Goal: Task Accomplishment & Management: Manage account settings

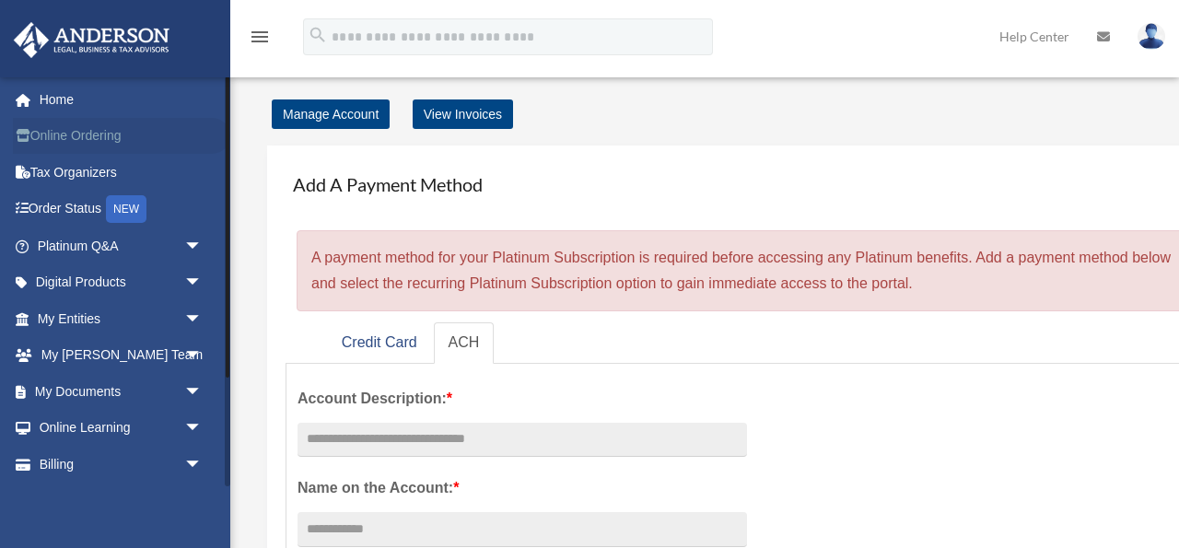
click at [110, 125] on link "Online Ordering" at bounding box center [121, 136] width 217 height 37
click at [174, 283] on link "Digital Products arrow_drop_down" at bounding box center [121, 282] width 217 height 37
click at [153, 318] on link "My Entities arrow_drop_down" at bounding box center [121, 318] width 217 height 37
click at [195, 316] on span "arrow_drop_down" at bounding box center [202, 319] width 37 height 38
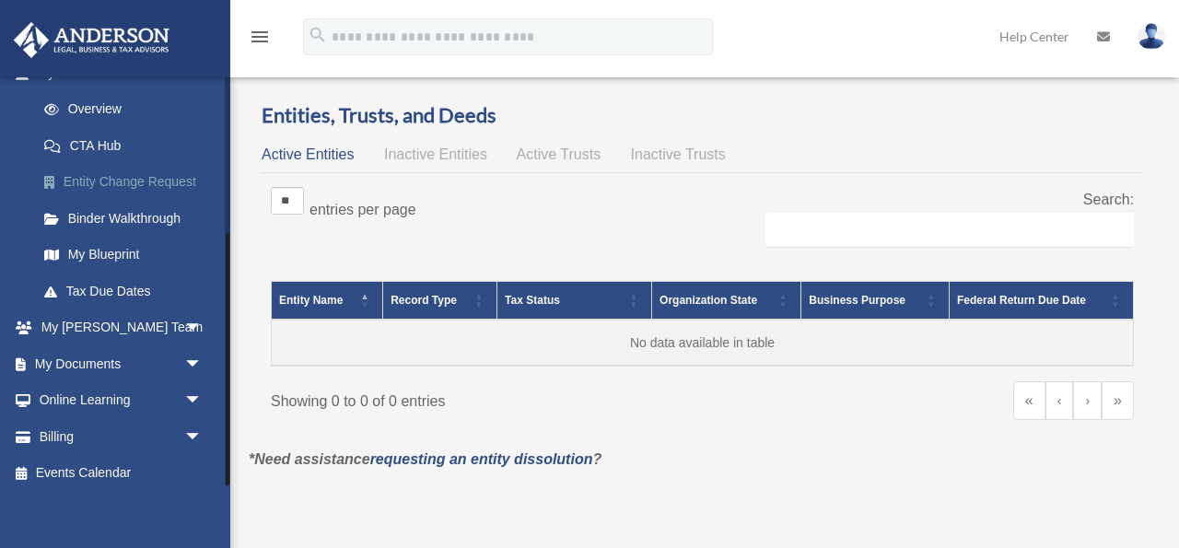
scroll to position [255, 0]
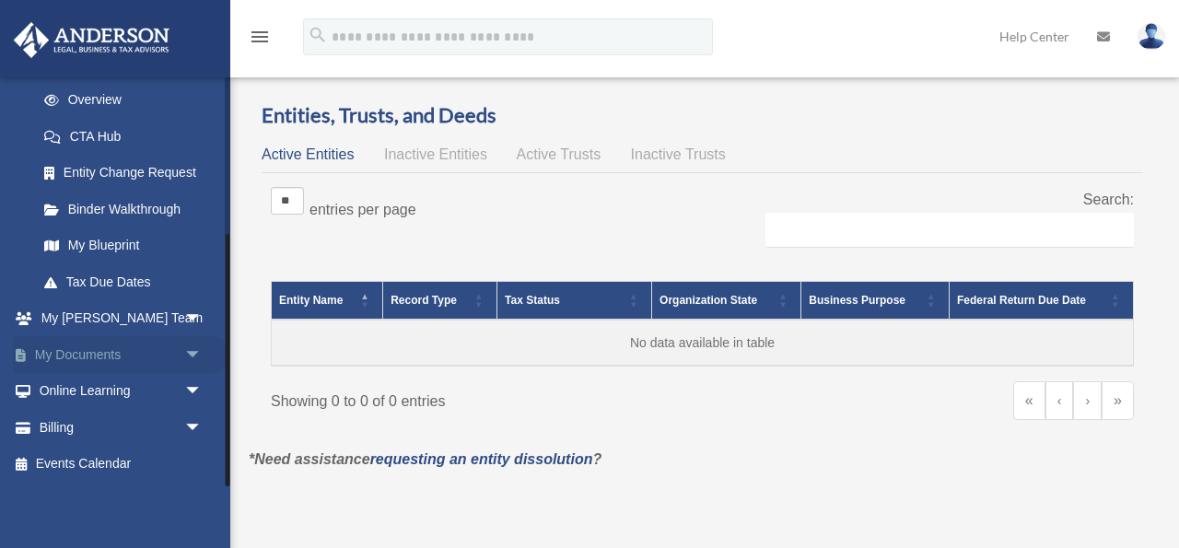
click at [186, 349] on span "arrow_drop_down" at bounding box center [202, 355] width 37 height 38
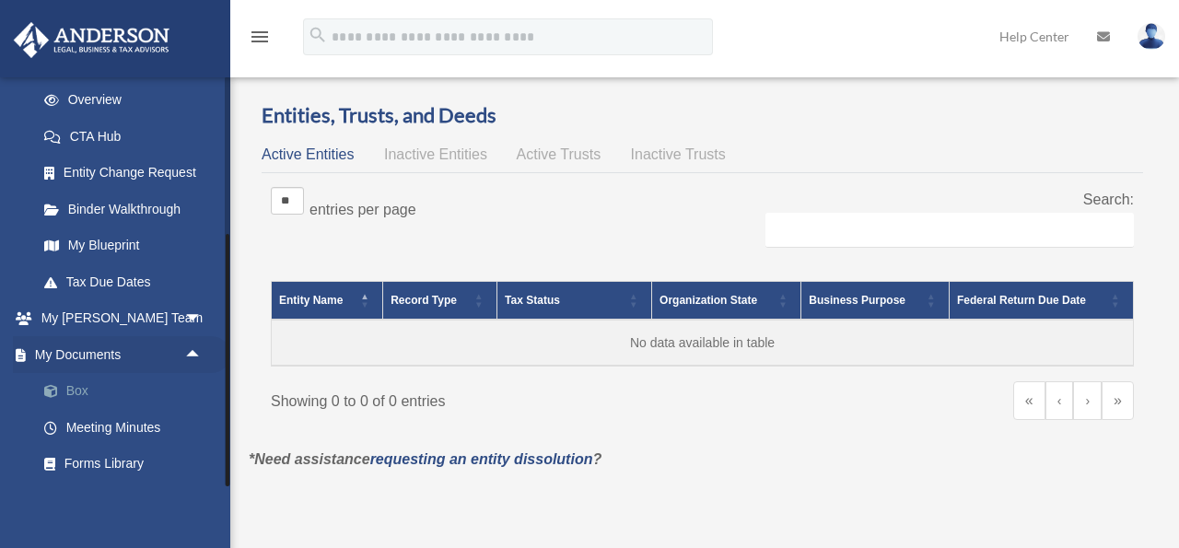
click at [141, 388] on link "Box" at bounding box center [128, 391] width 204 height 37
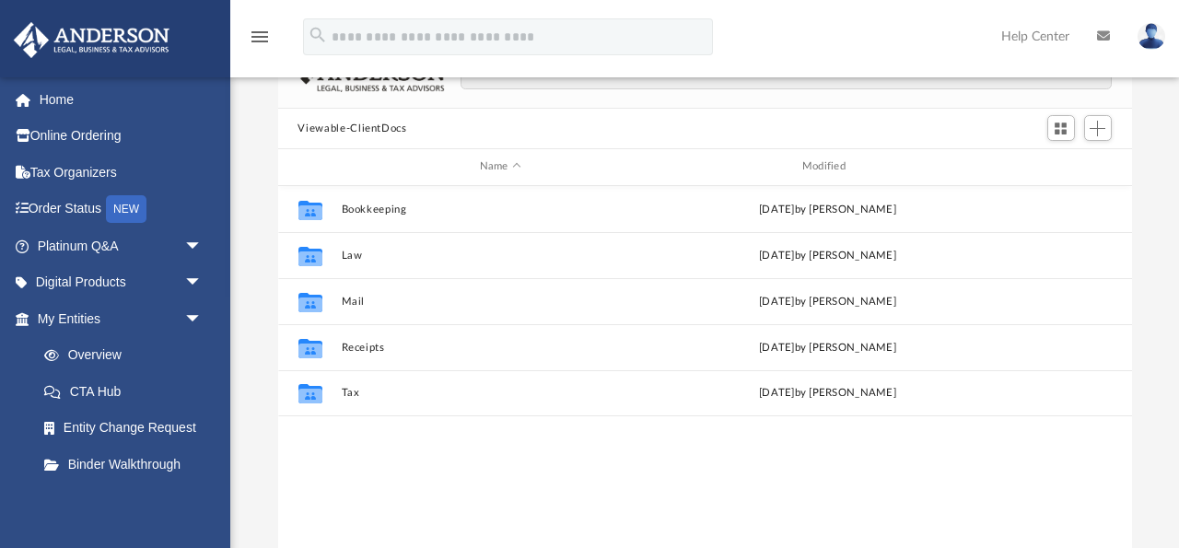
scroll to position [131, 0]
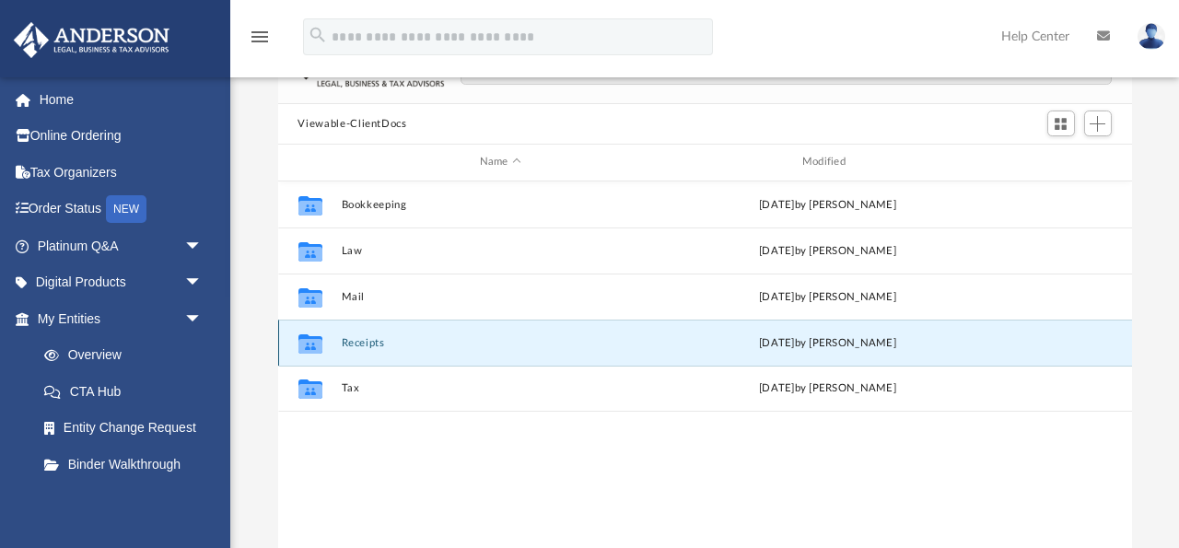
click at [366, 344] on button "Receipts" at bounding box center [500, 343] width 319 height 12
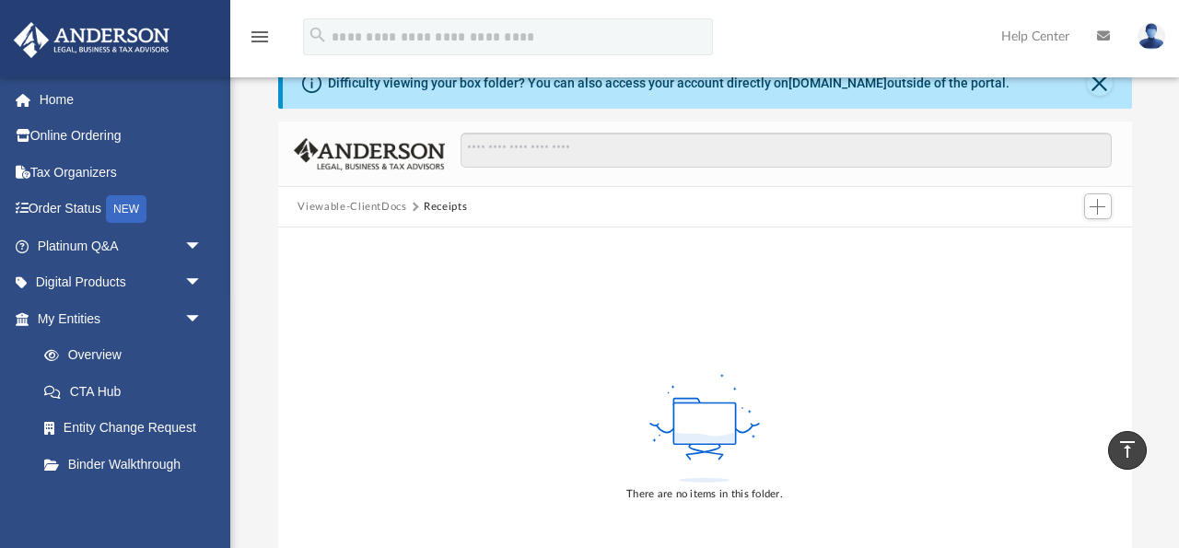
scroll to position [0, 0]
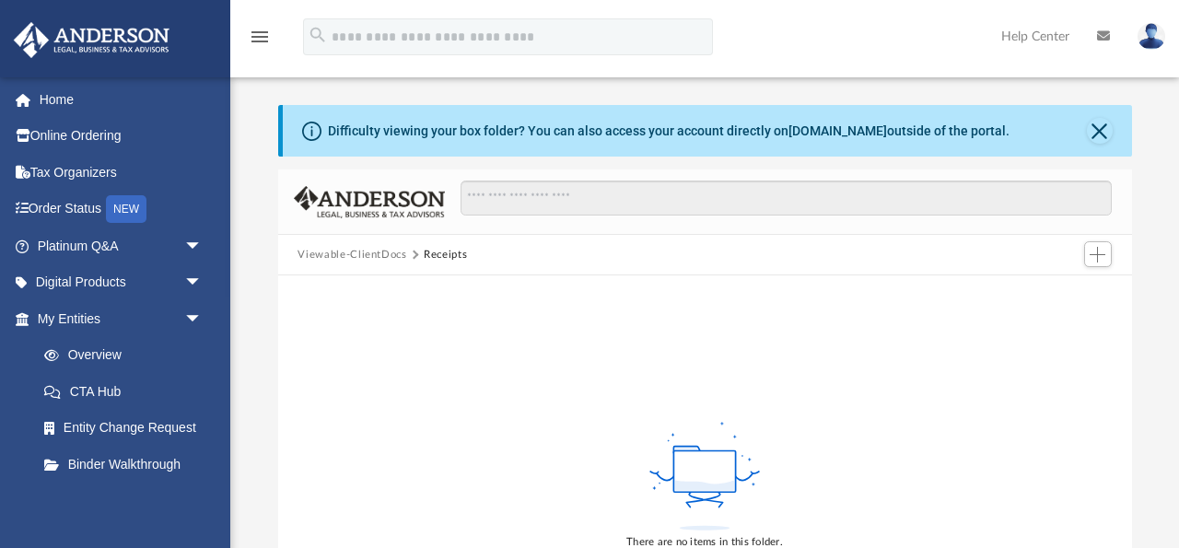
click at [998, 248] on div "Viewable-ClientDocs Receipts" at bounding box center [705, 255] width 854 height 41
click at [1097, 253] on span "Add" at bounding box center [1097, 255] width 16 height 16
click at [994, 261] on div "Viewable-ClientDocs Receipts" at bounding box center [705, 255] width 854 height 41
click at [447, 251] on button "Receipts" at bounding box center [445, 255] width 43 height 17
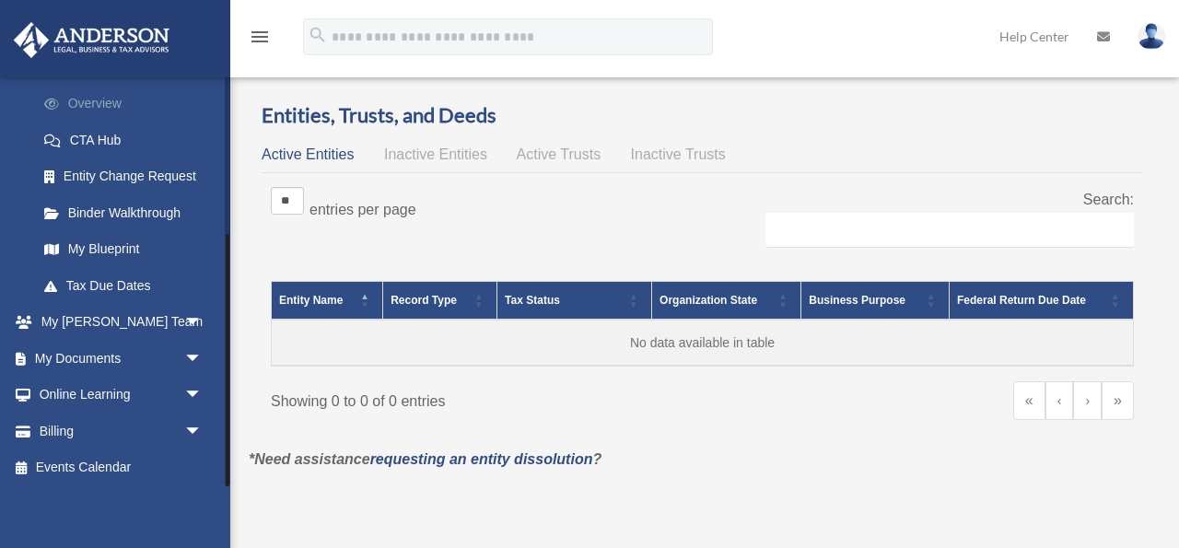
scroll to position [255, 0]
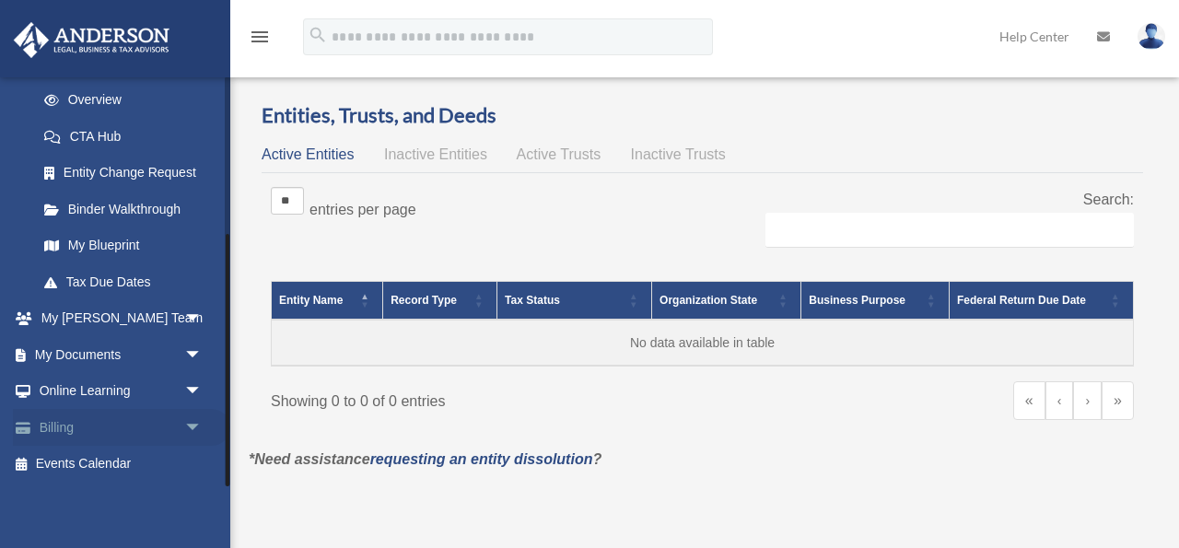
click at [145, 425] on link "Billing arrow_drop_down" at bounding box center [121, 427] width 217 height 37
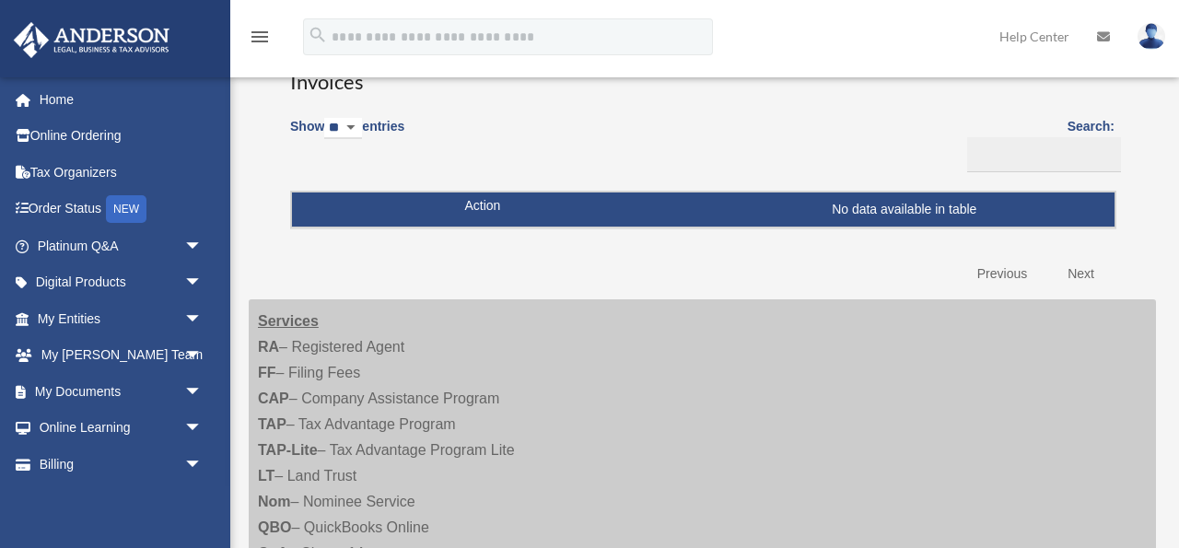
scroll to position [71, 0]
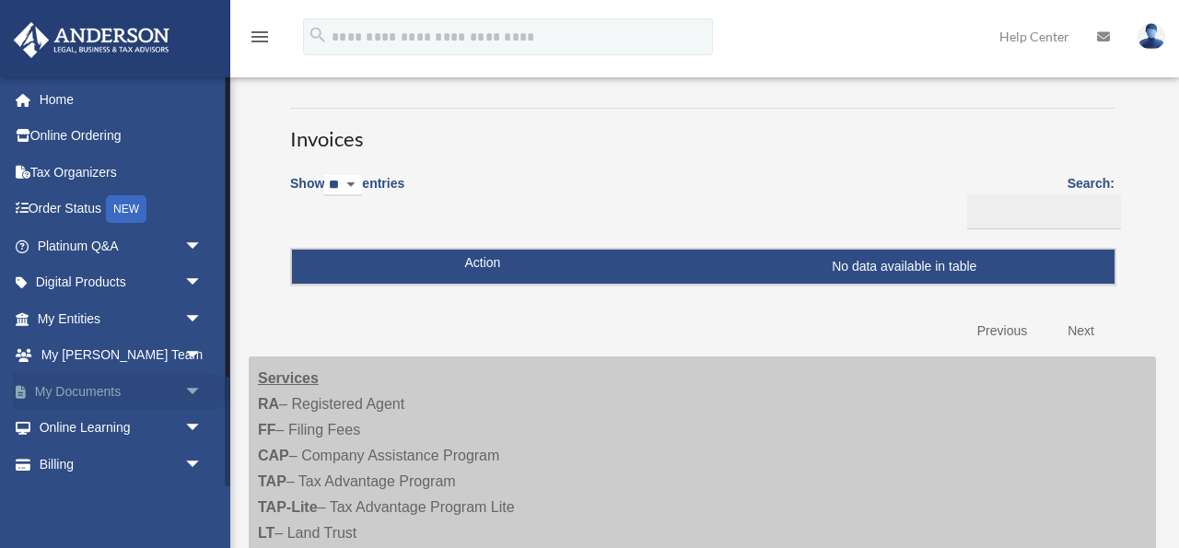
click at [153, 389] on link "My Documents arrow_drop_down" at bounding box center [121, 391] width 217 height 37
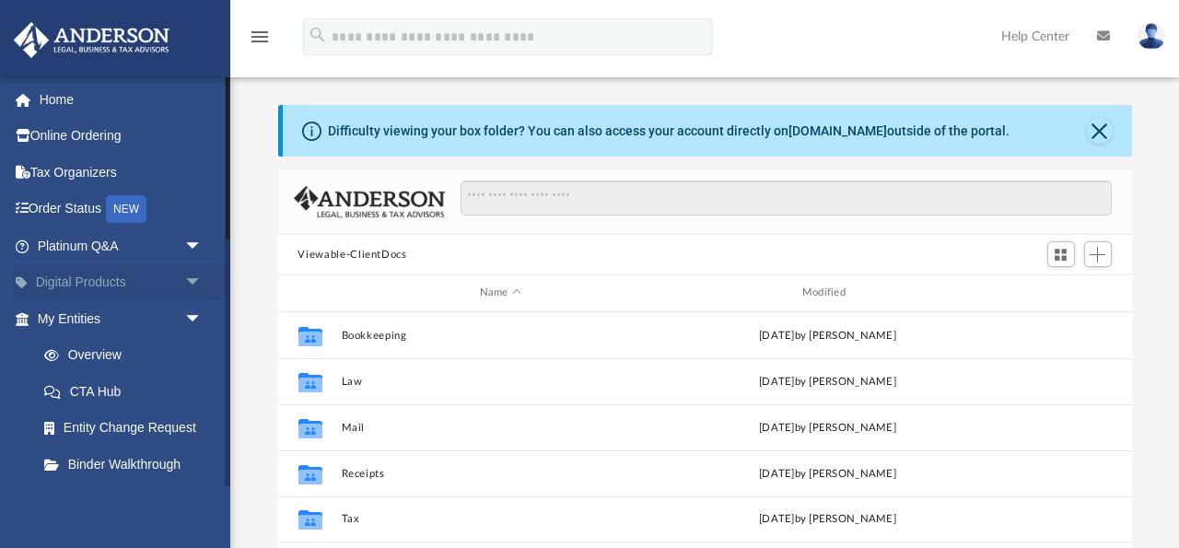
click at [184, 278] on span "arrow_drop_down" at bounding box center [202, 283] width 37 height 38
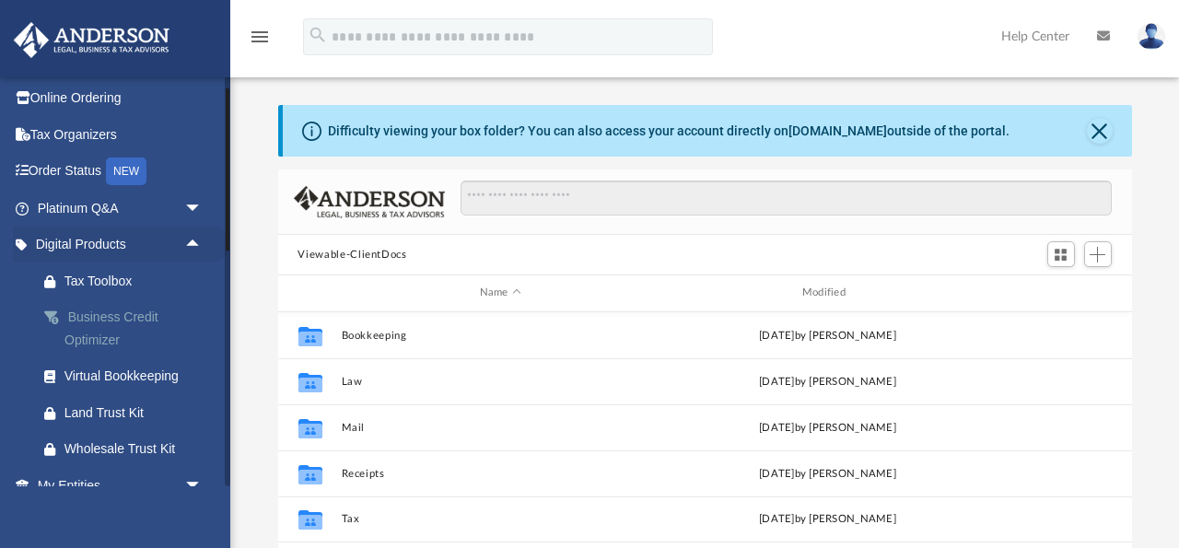
scroll to position [39, 0]
click at [107, 410] on div "Land Trust Kit" at bounding box center [135, 412] width 143 height 23
click at [106, 444] on div "Wholesale Trust Kit" at bounding box center [135, 447] width 143 height 23
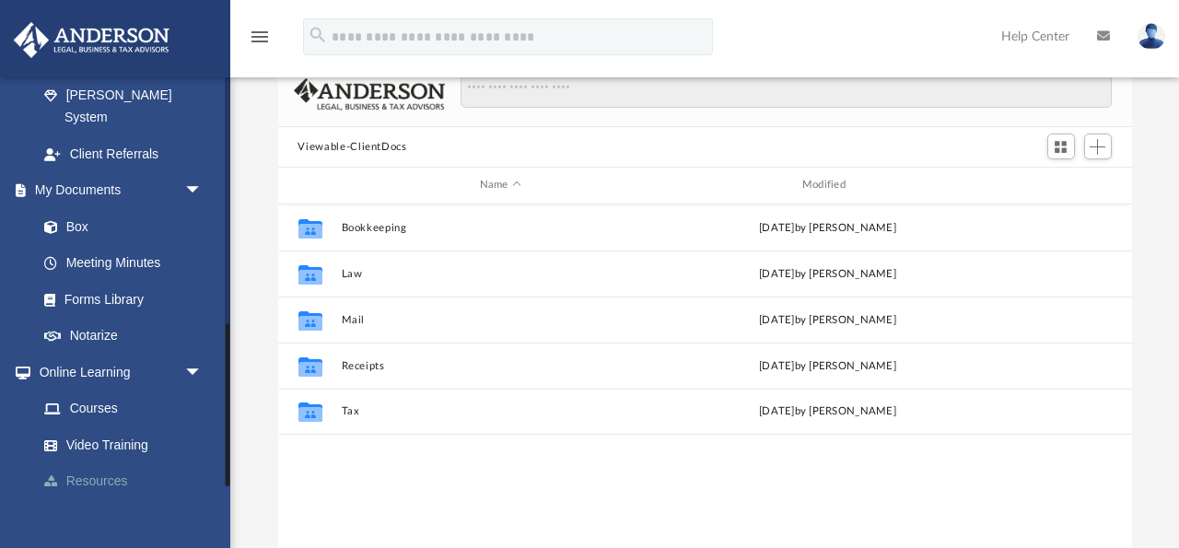
scroll to position [110, 0]
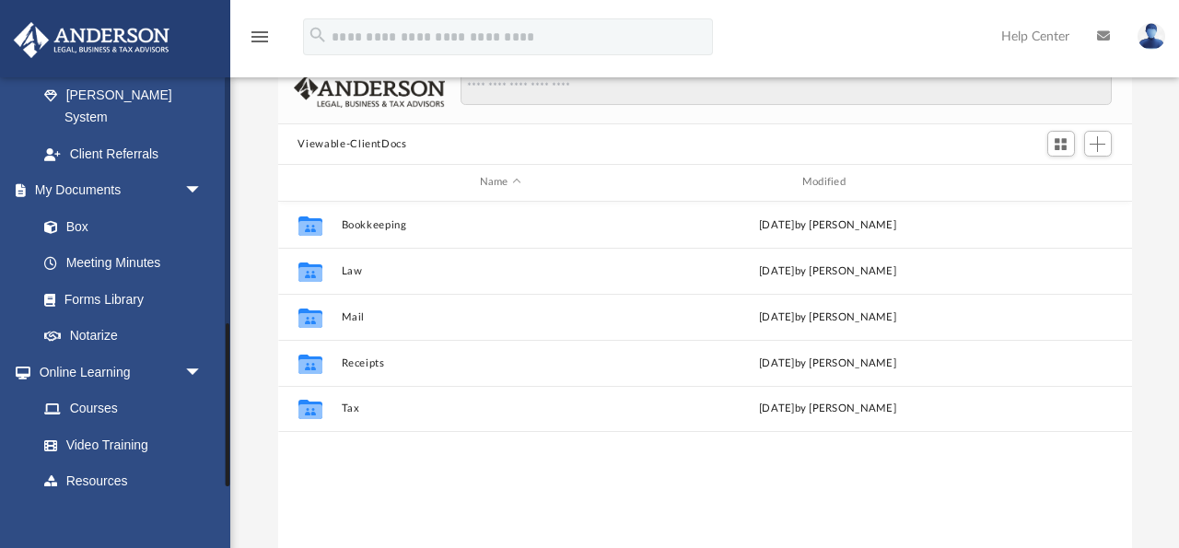
click at [59, 499] on link "Billing arrow_drop_down" at bounding box center [121, 517] width 217 height 37
click at [198, 499] on span "arrow_drop_down" at bounding box center [202, 518] width 37 height 38
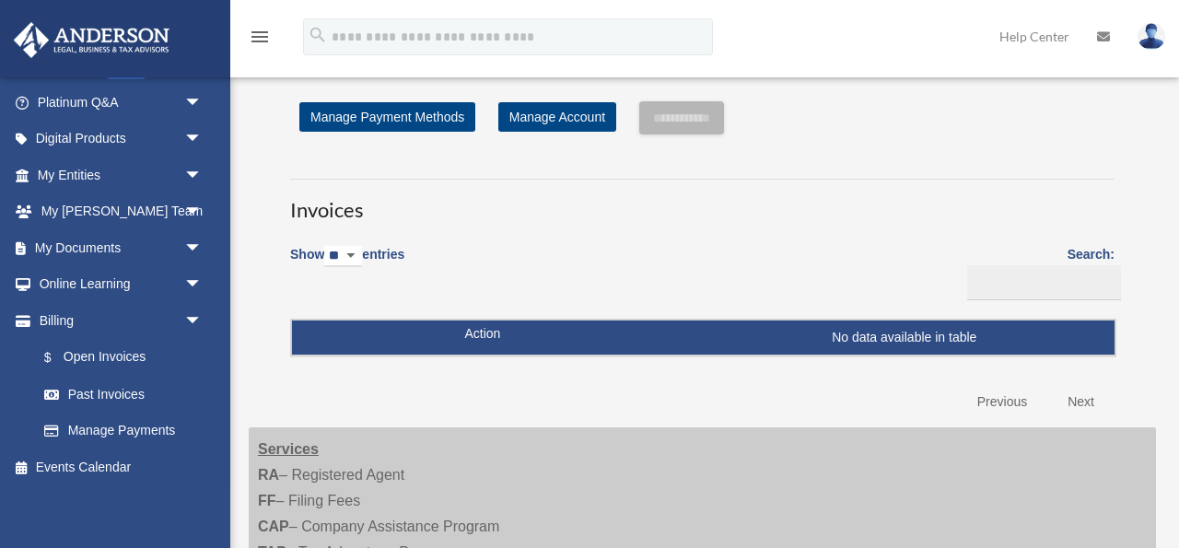
scroll to position [146, 0]
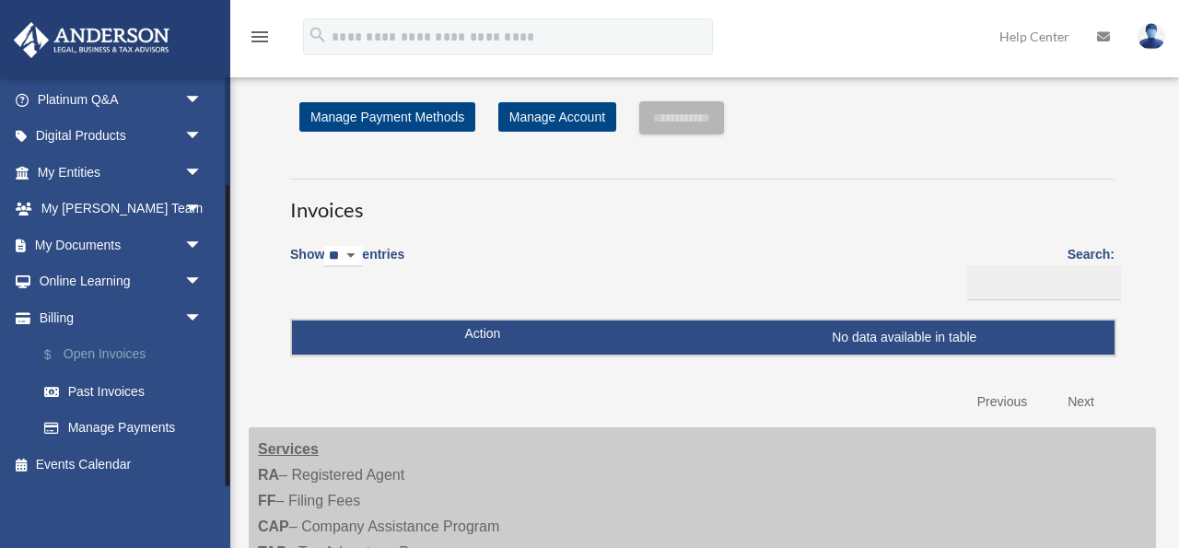
click at [122, 352] on link "$ Open Invoices" at bounding box center [128, 355] width 204 height 38
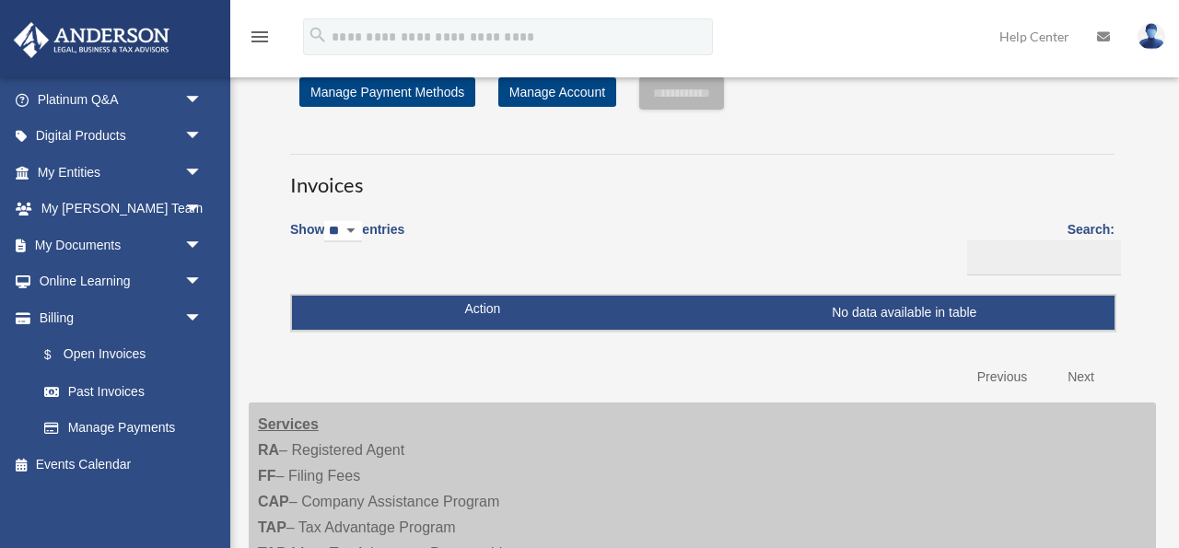
scroll to position [26, 0]
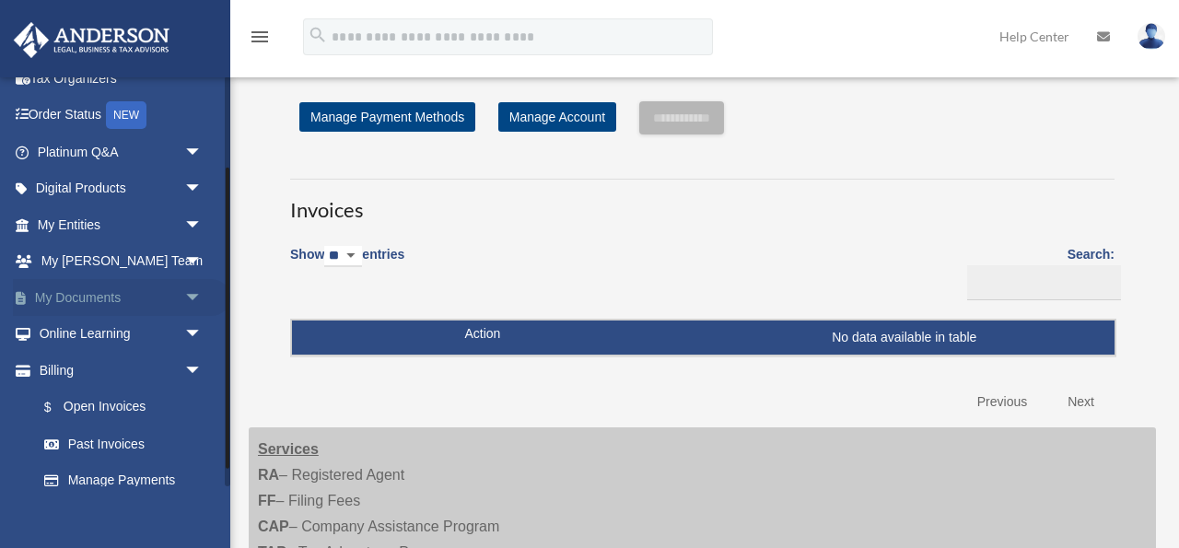
scroll to position [146, 0]
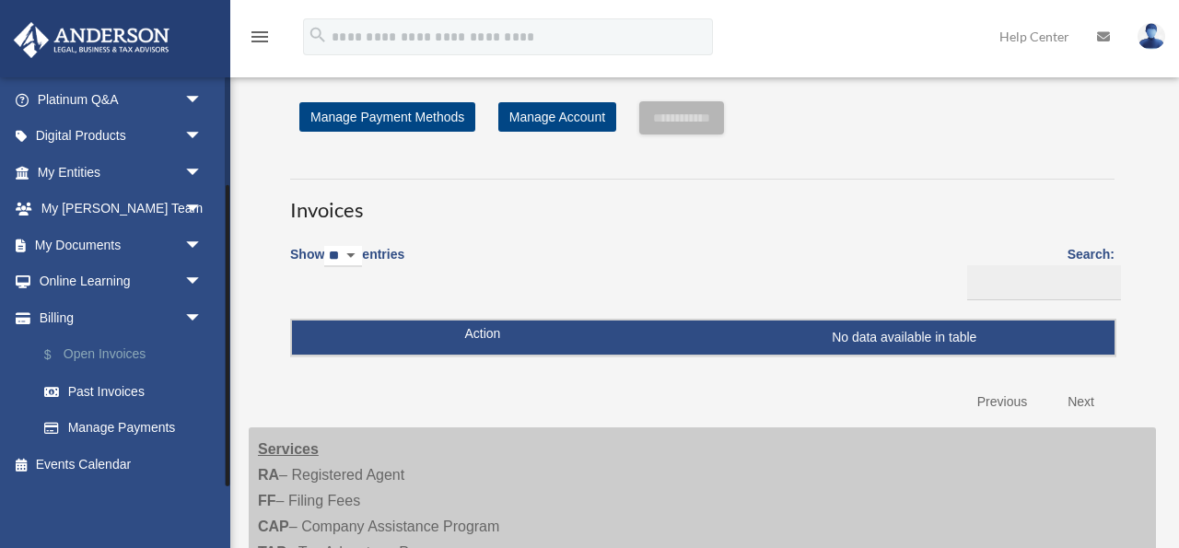
click at [119, 362] on link "$ Open Invoices" at bounding box center [128, 355] width 204 height 38
